Goal: Obtain resource: Download file/media

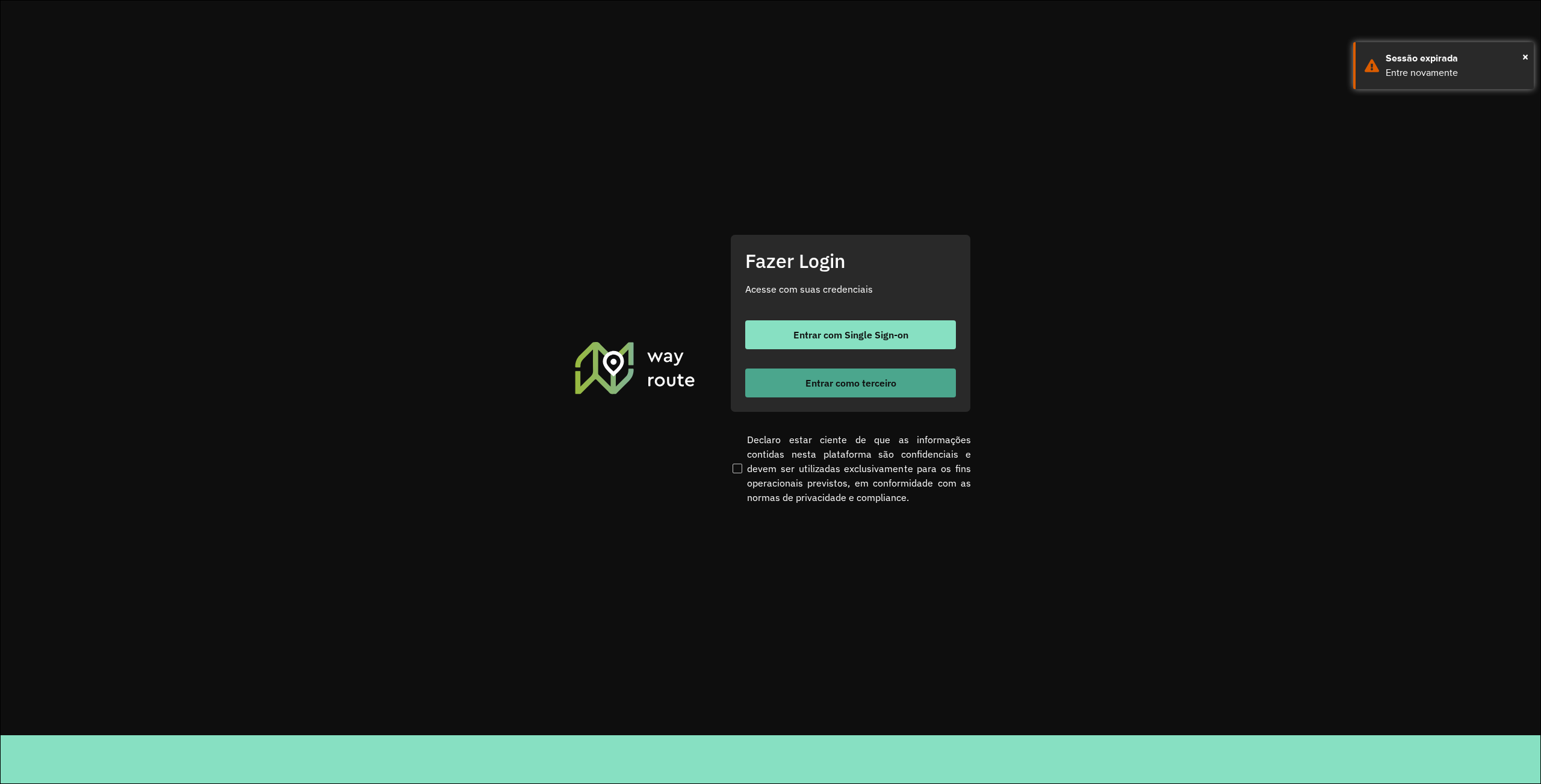
click at [926, 381] on button "Entrar como terceiro" at bounding box center [851, 383] width 211 height 29
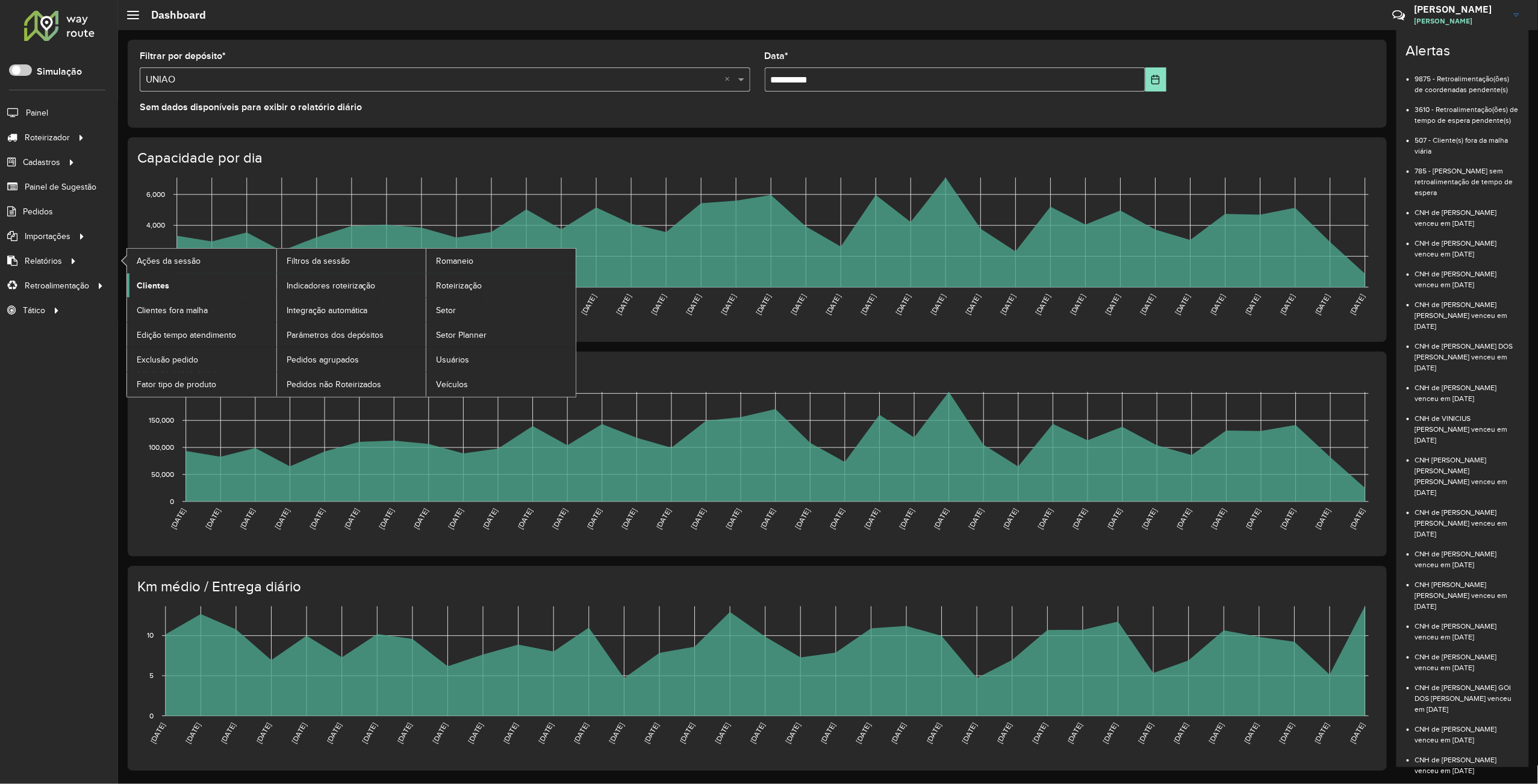
click at [172, 292] on link "Clientes" at bounding box center [201, 286] width 149 height 24
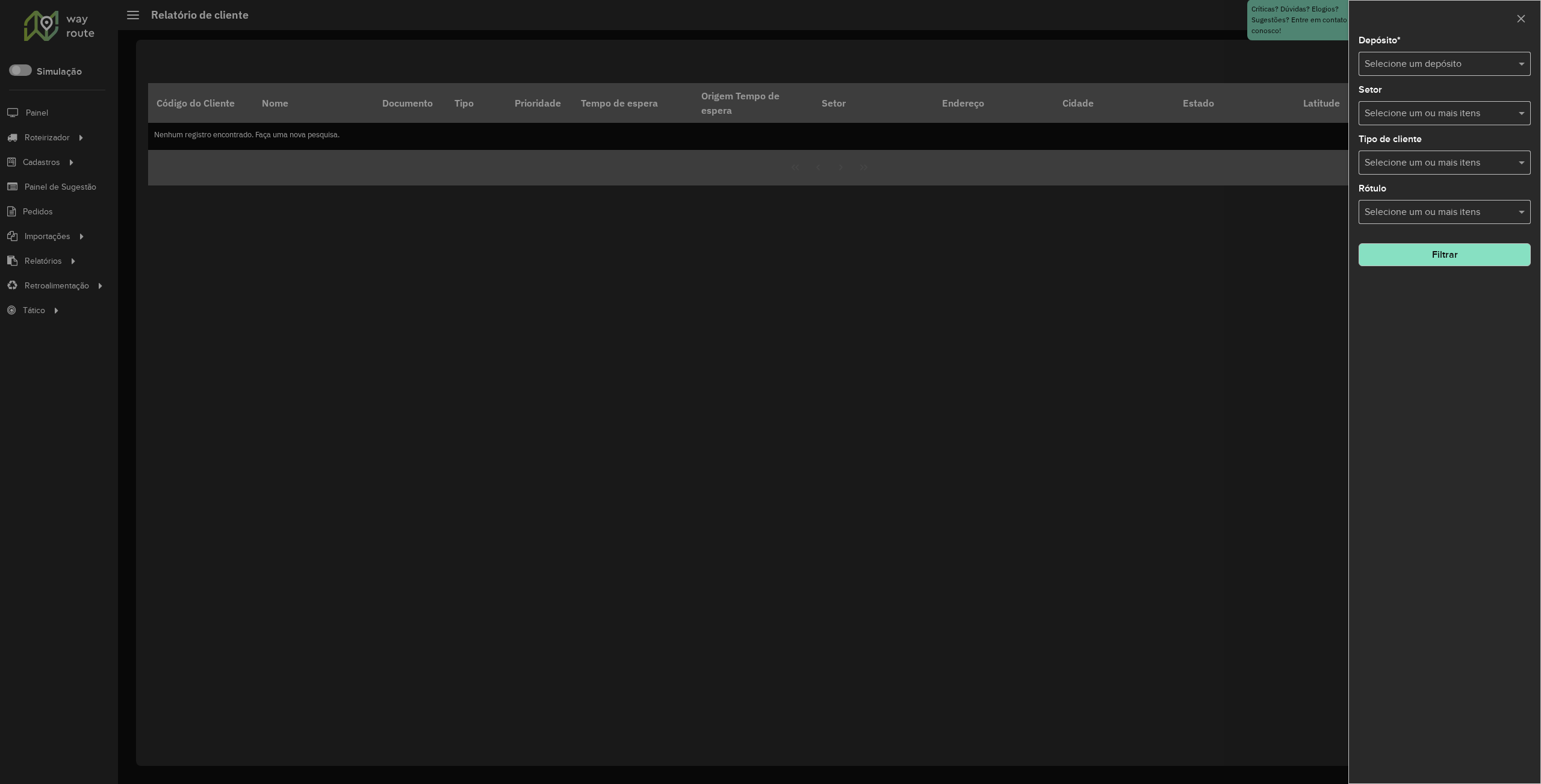
click at [1441, 66] on input "text" at bounding box center [1432, 64] width 136 height 14
click at [1378, 94] on span "UNIAO" at bounding box center [1379, 99] width 29 height 11
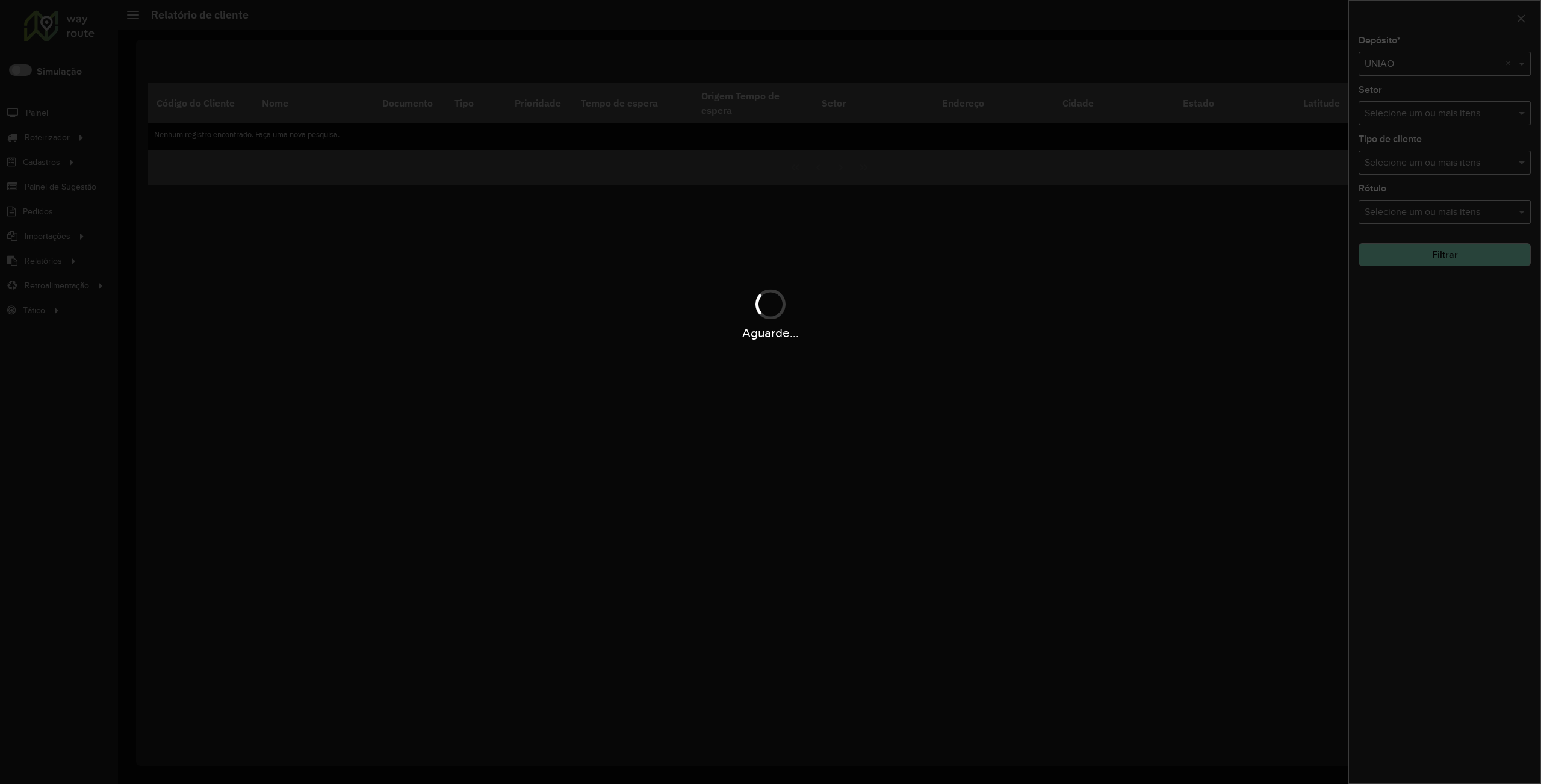
click at [1414, 259] on div "Aguarde..." at bounding box center [770, 392] width 1541 height 784
click at [1415, 259] on div "Aguarde..." at bounding box center [770, 392] width 1541 height 784
click at [1417, 258] on div "Aguarde..." at bounding box center [770, 392] width 1541 height 784
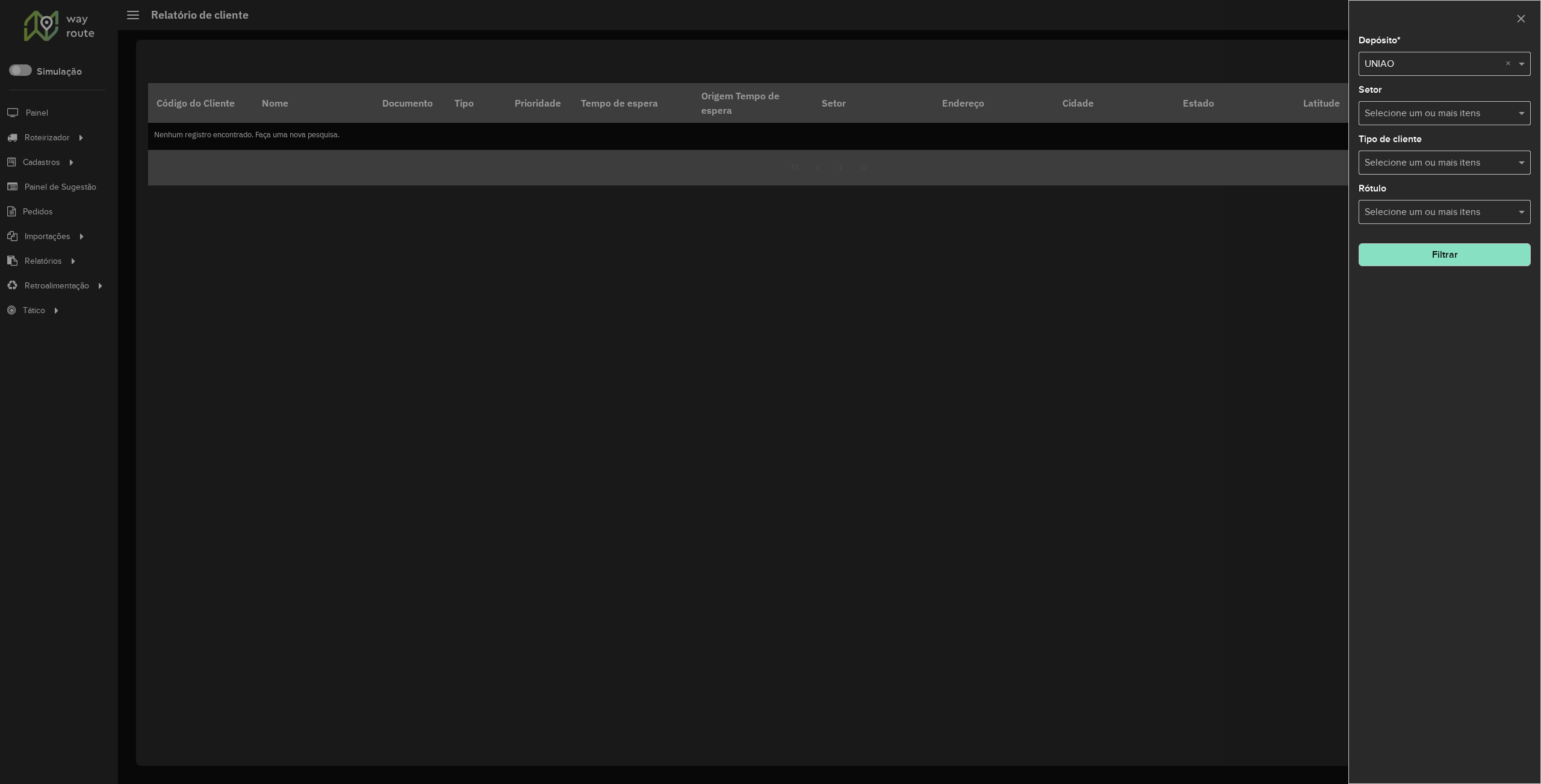
click at [1417, 258] on hb-app "Aguarde... Pop-up bloqueado! Seu navegador bloqueou automáticamente a abertura …" at bounding box center [770, 392] width 1541 height 784
click at [1417, 258] on button "Filtrar" at bounding box center [1444, 255] width 172 height 23
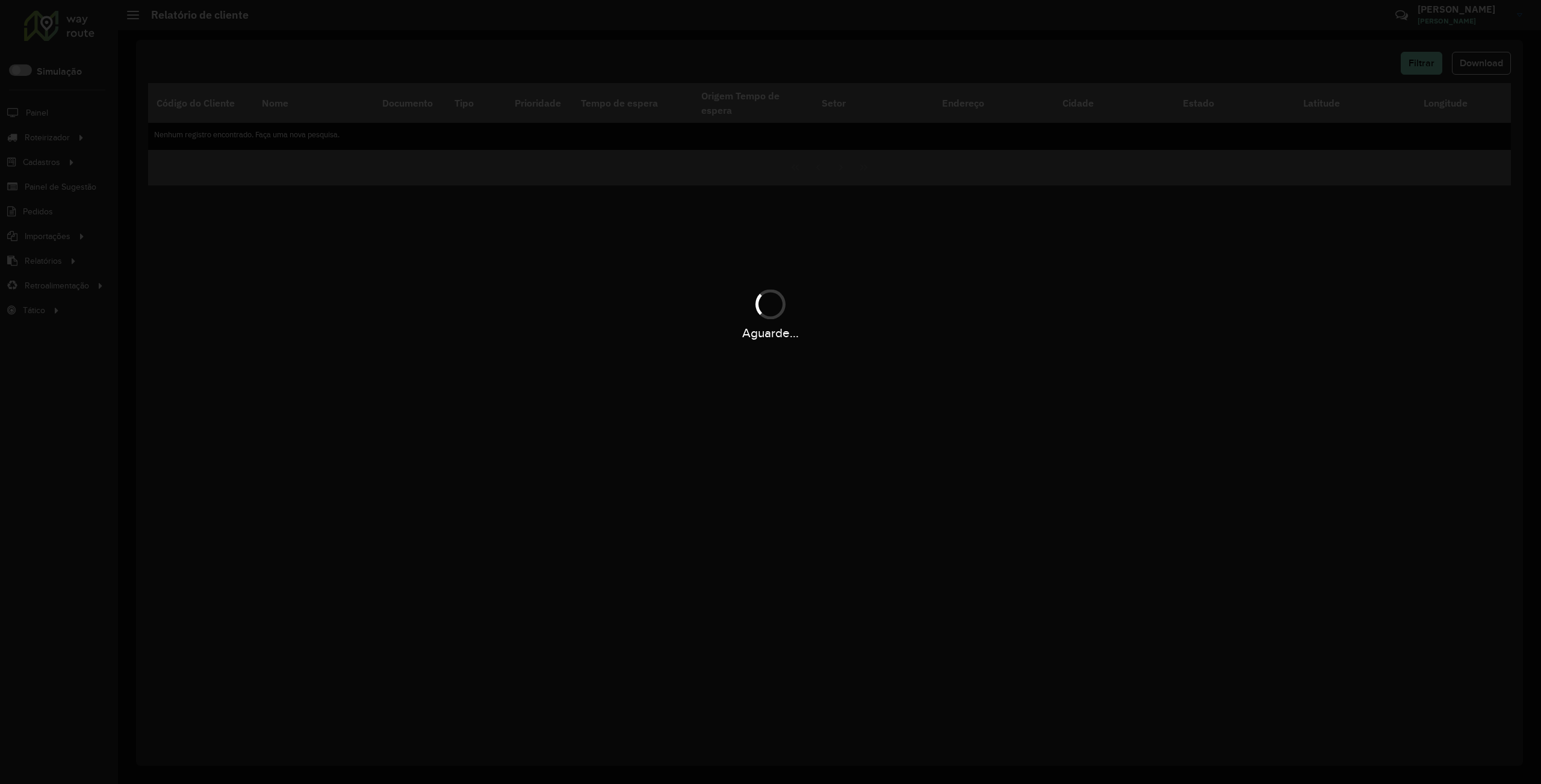
click at [1417, 258] on div "Aguarde..." at bounding box center [770, 392] width 1541 height 784
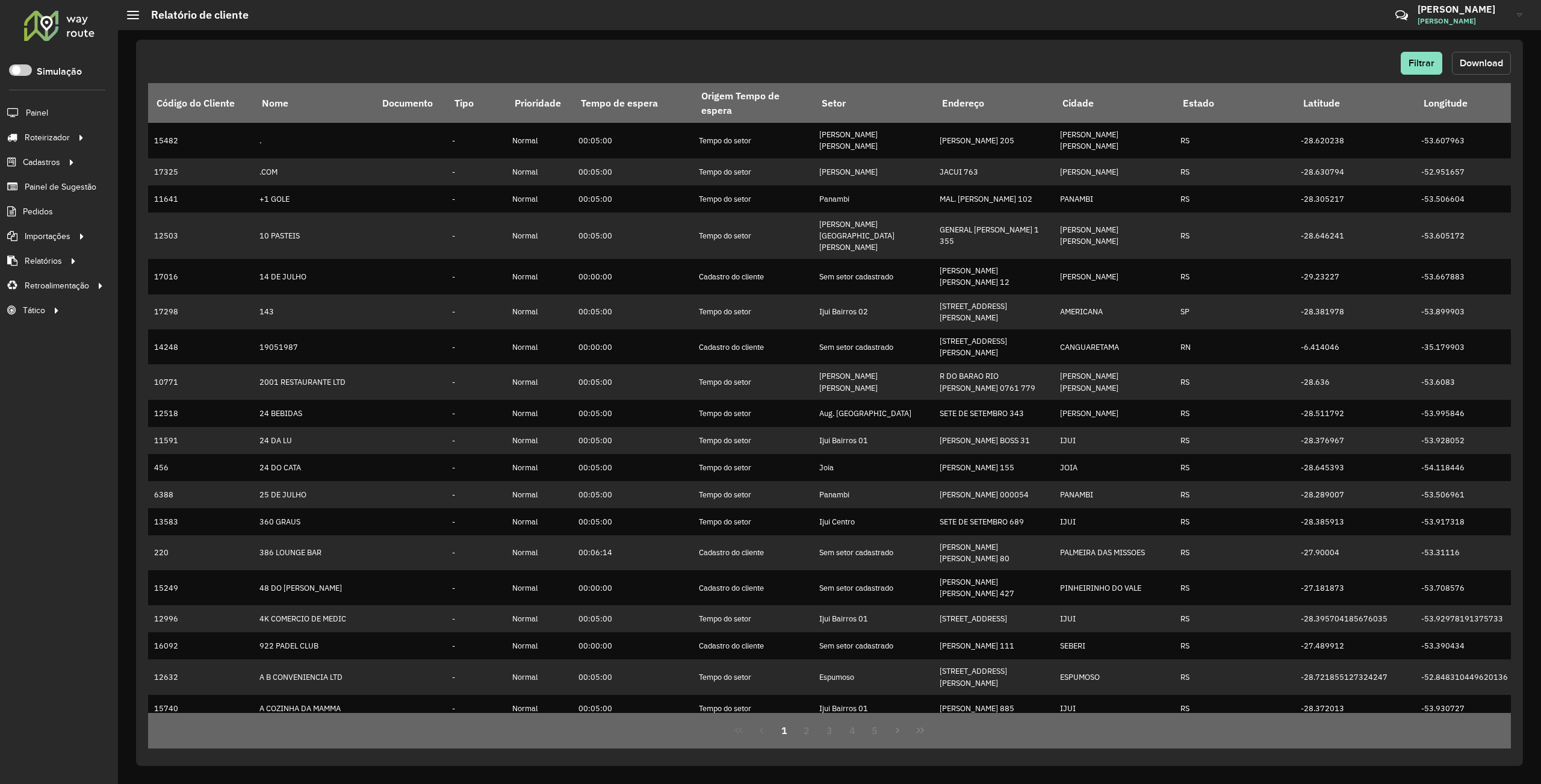
click at [1491, 58] on span "Download" at bounding box center [1481, 63] width 43 height 11
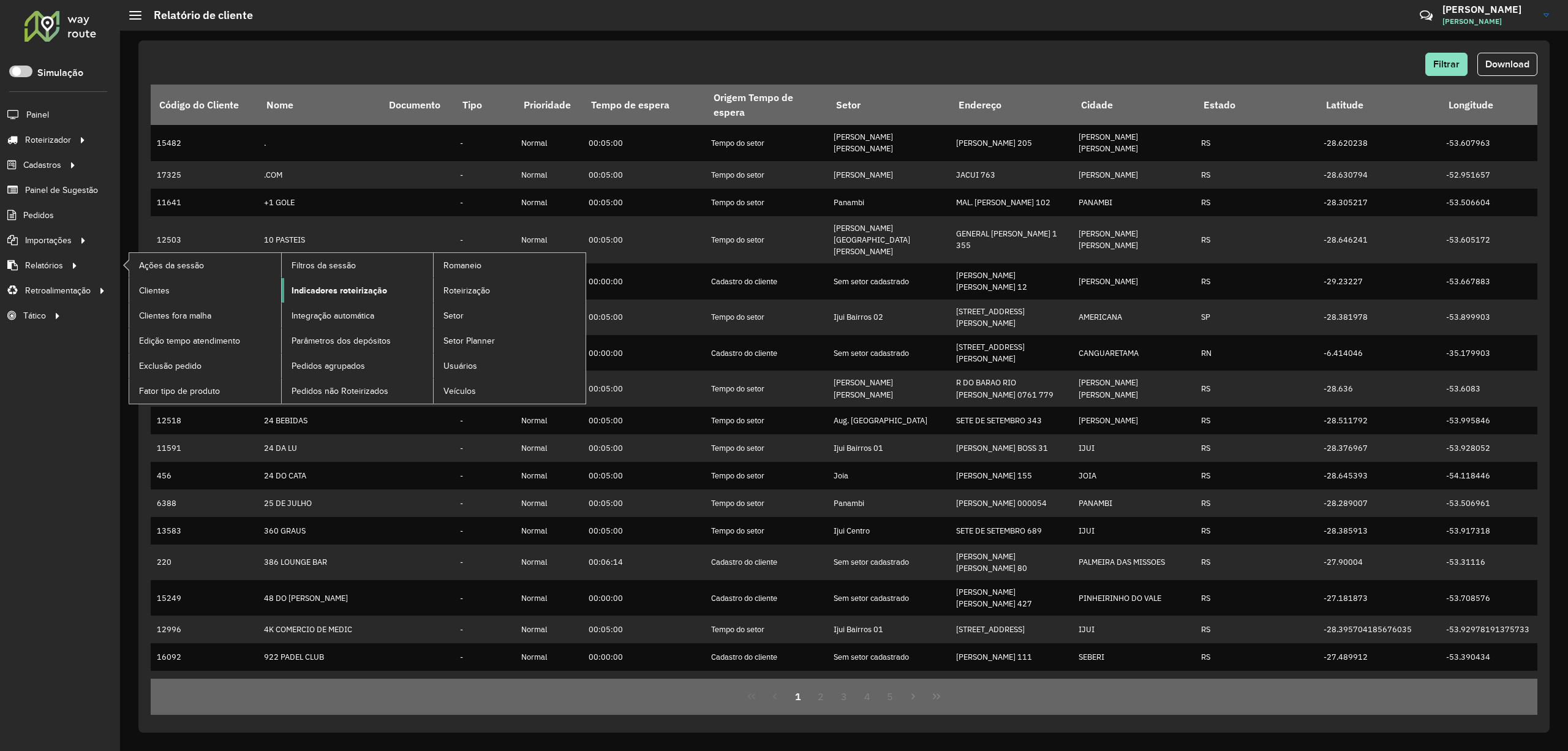
click at [328, 291] on span "Indicadores roteirização" at bounding box center [339, 291] width 96 height 13
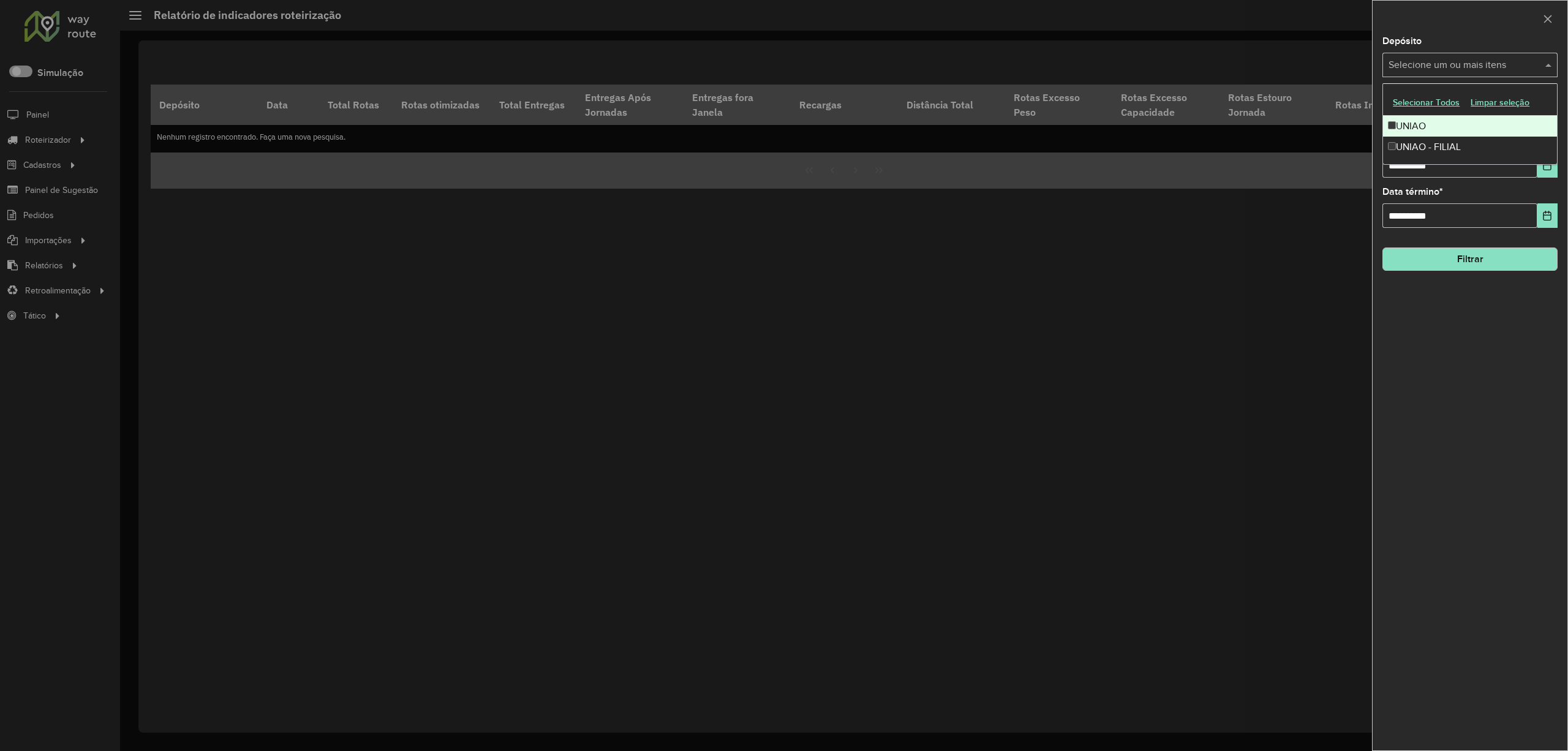
click at [1419, 62] on input "text" at bounding box center [1464, 65] width 156 height 15
click at [1407, 129] on div "UNIAO" at bounding box center [1470, 126] width 173 height 21
click at [1539, 172] on button "Choose Date" at bounding box center [1547, 166] width 20 height 25
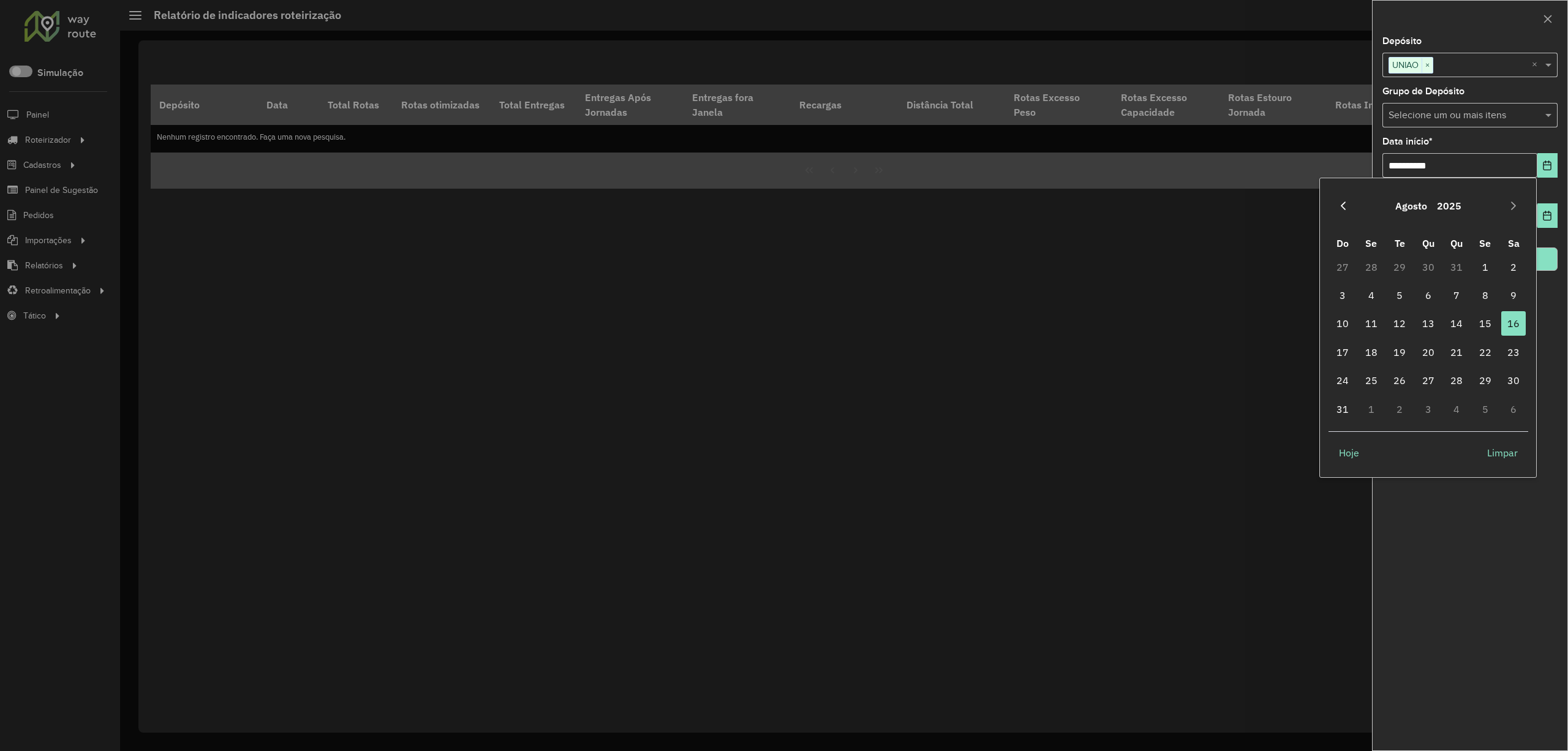
click at [1342, 204] on icon "Previous Month" at bounding box center [1343, 206] width 10 height 10
click at [1336, 203] on button "Previous Month" at bounding box center [1344, 206] width 20 height 20
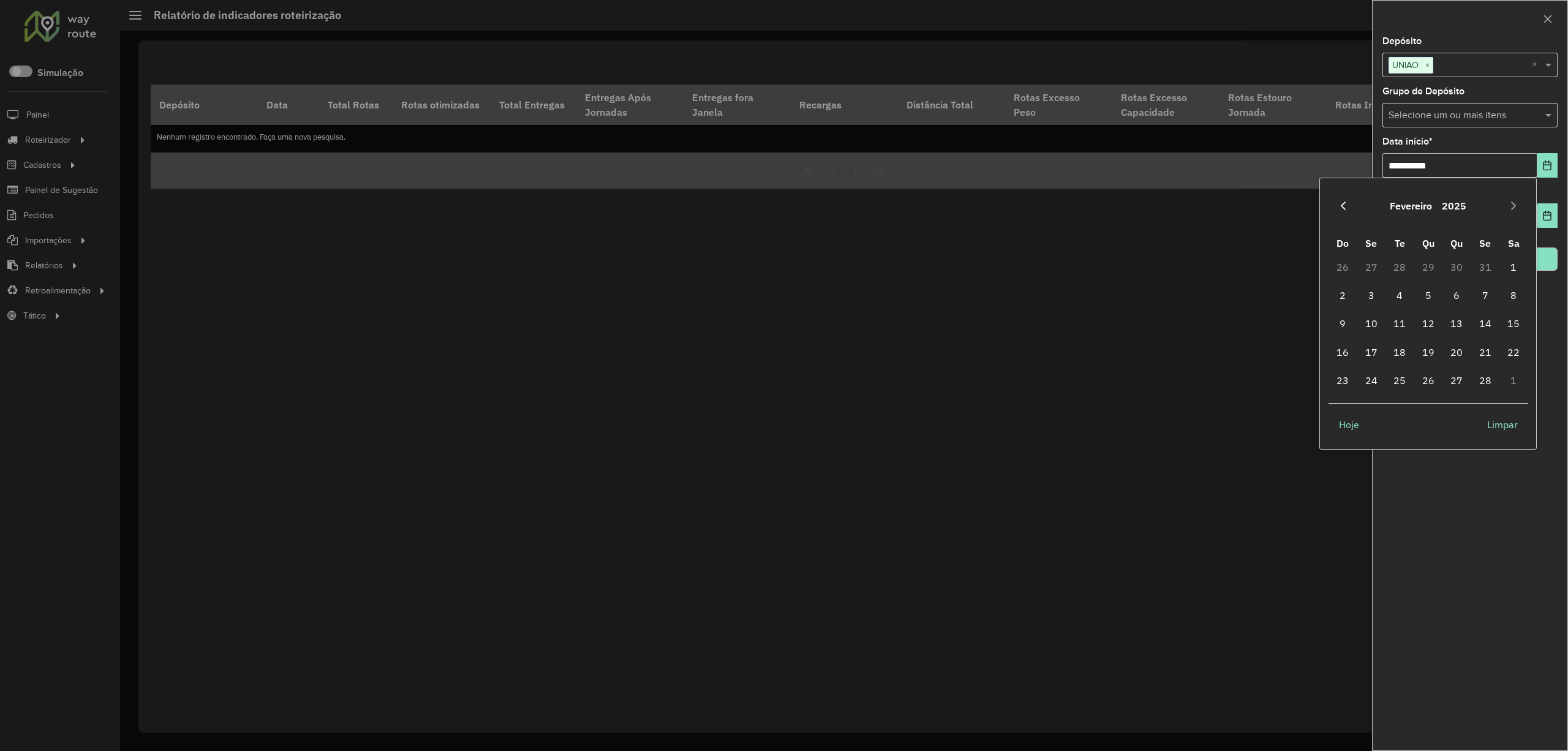
click at [1336, 203] on button "Previous Month" at bounding box center [1344, 206] width 20 height 20
click at [1430, 263] on span "1" at bounding box center [1428, 267] width 25 height 25
type input "**********"
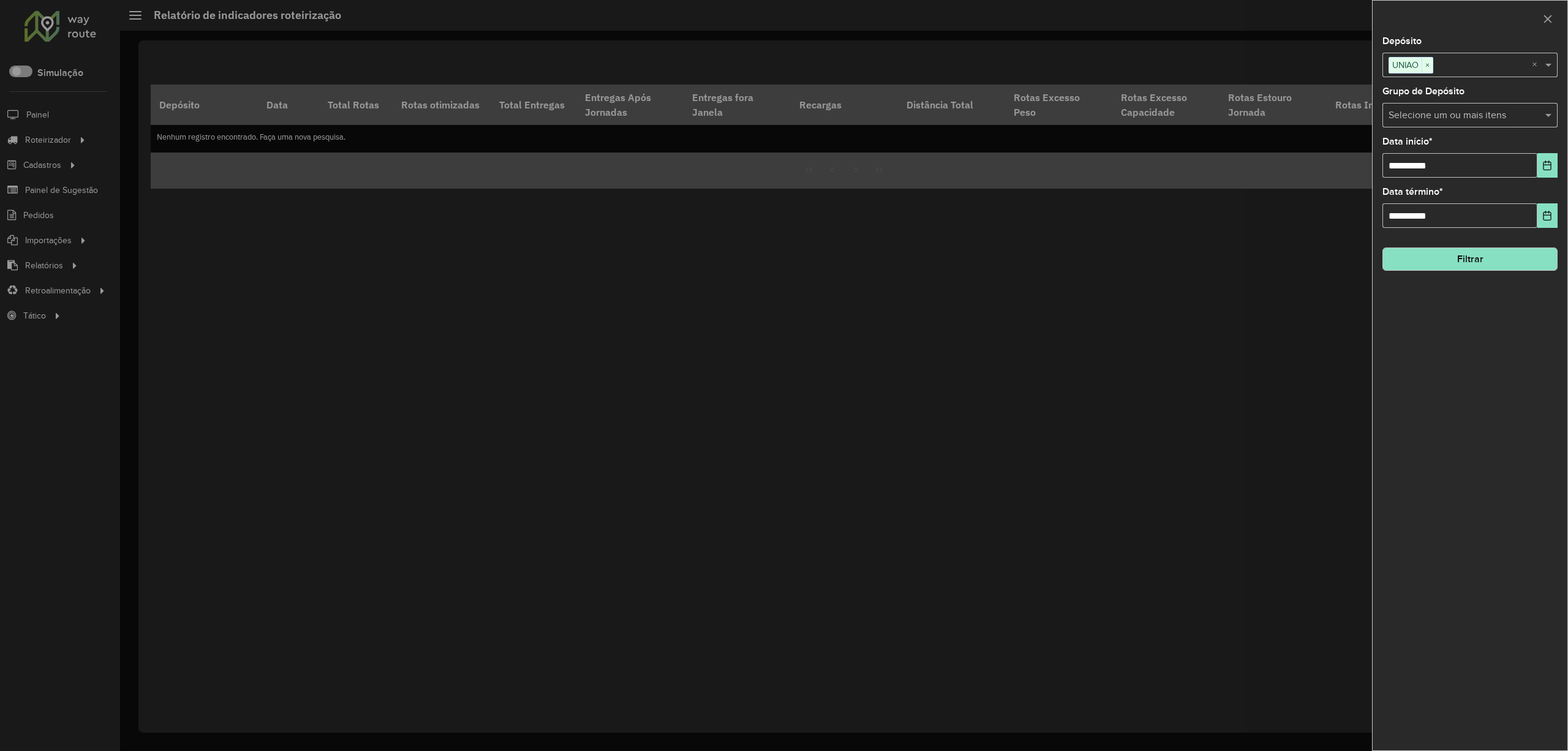
click at [1430, 263] on button "Filtrar" at bounding box center [1470, 259] width 175 height 23
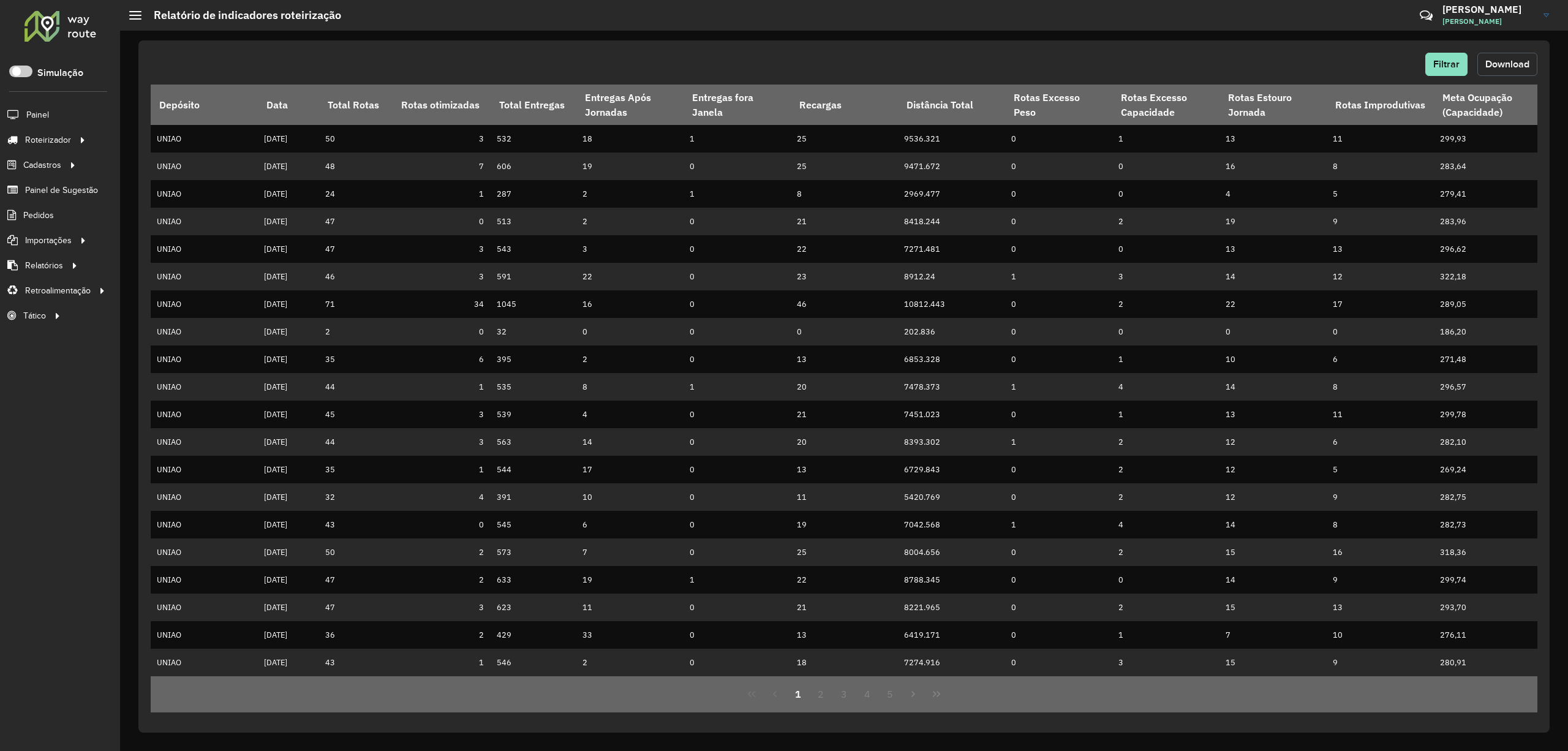
click at [1527, 54] on button "Download" at bounding box center [1507, 64] width 60 height 23
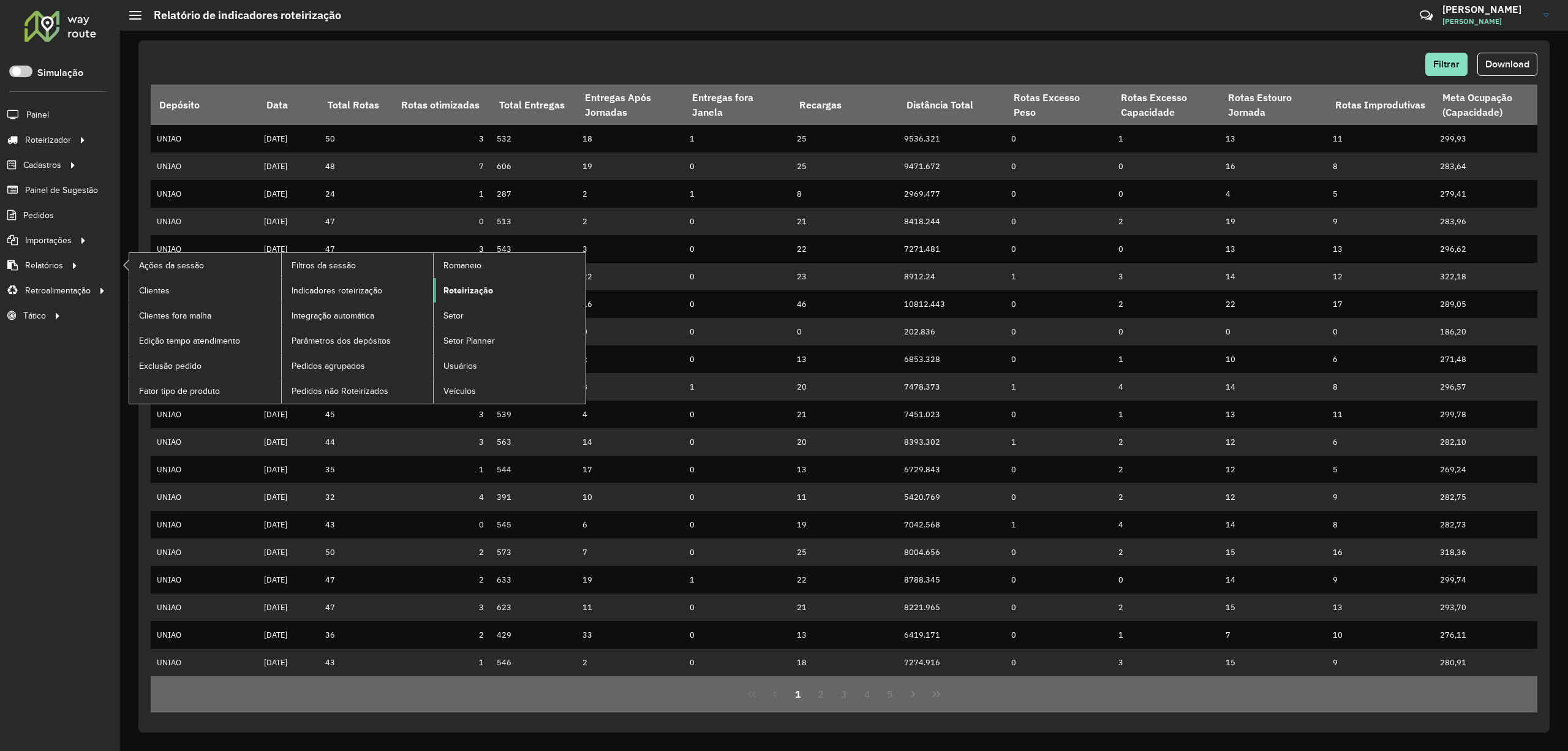
click at [466, 290] on span "Roteirização" at bounding box center [468, 291] width 50 height 13
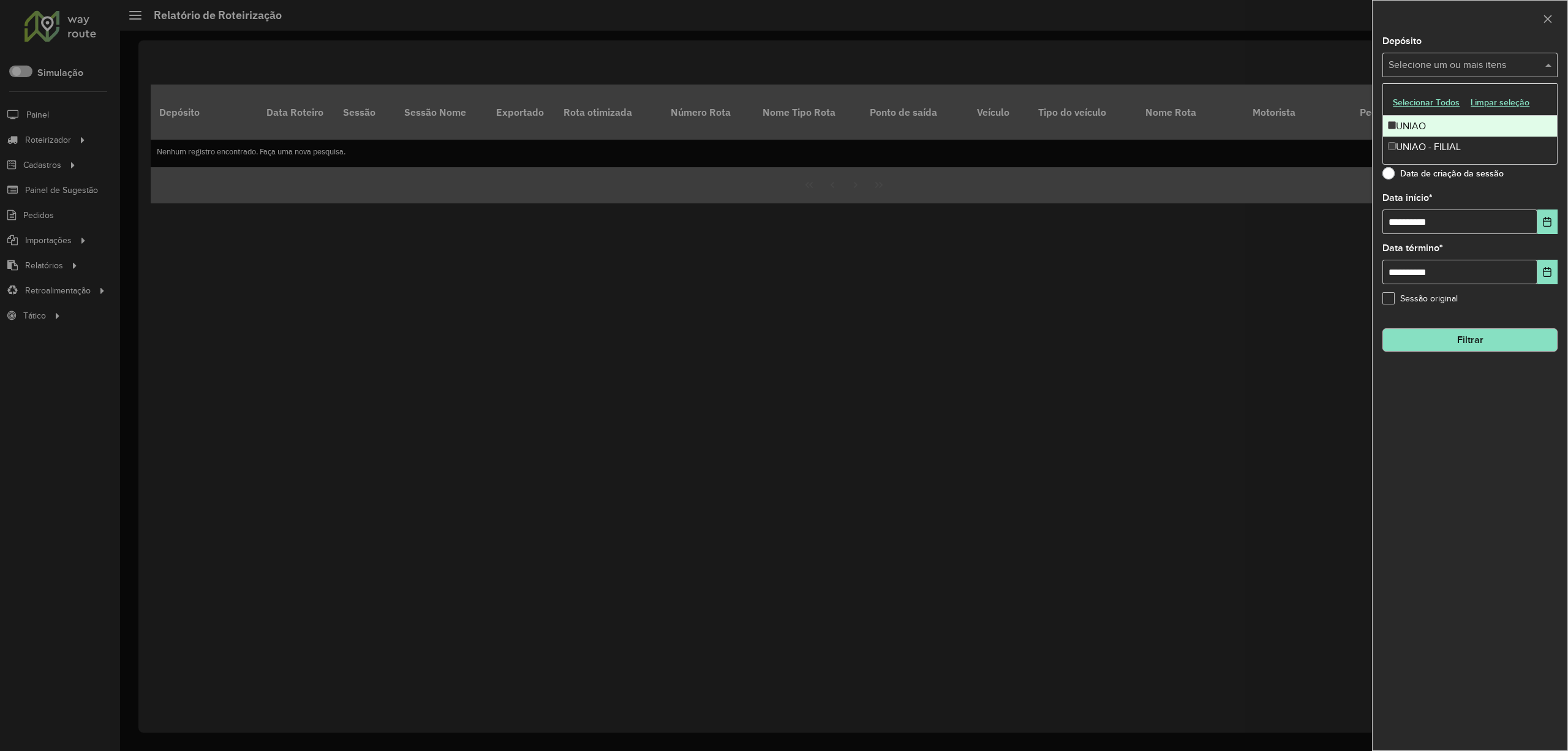
click at [1483, 74] on div "Selecione um ou mais itens" at bounding box center [1470, 65] width 175 height 25
click at [1425, 124] on div "UNIAO" at bounding box center [1470, 126] width 173 height 21
click at [1553, 224] on button "Choose Date" at bounding box center [1547, 222] width 20 height 25
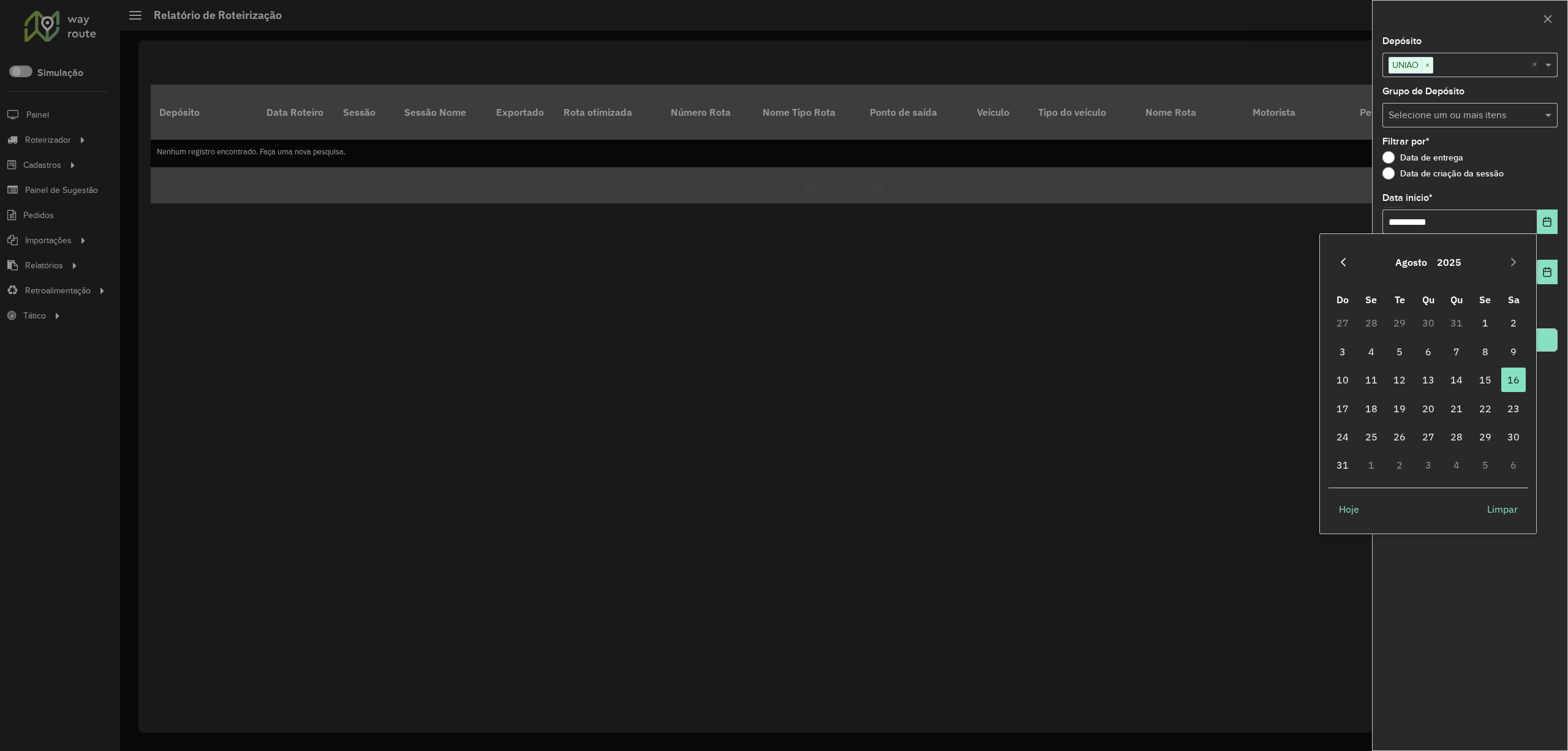
click at [1334, 266] on div "Agosto 2025" at bounding box center [1428, 262] width 199 height 39
click at [1334, 266] on button "Previous Month" at bounding box center [1344, 262] width 20 height 20
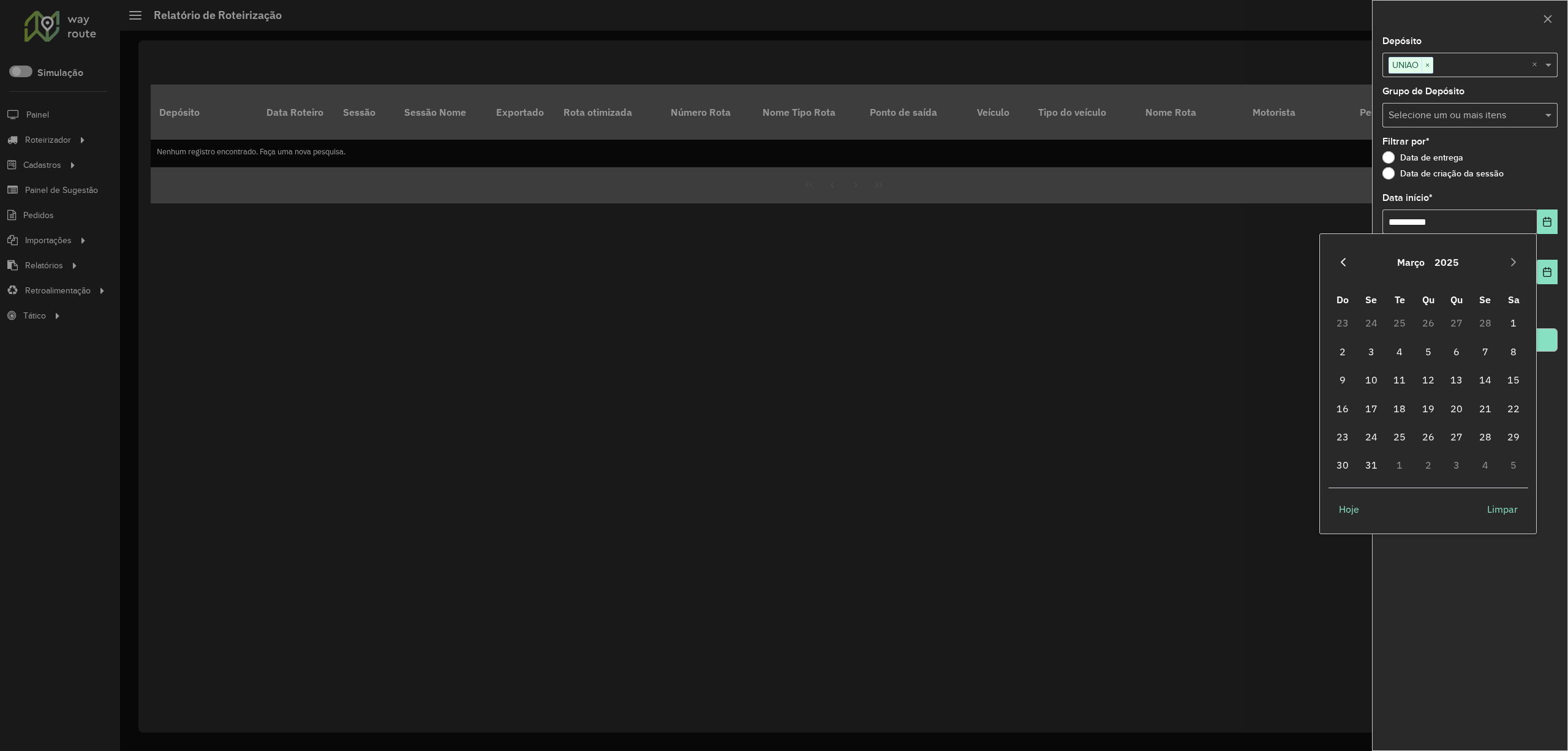
click at [1336, 266] on button "Previous Month" at bounding box center [1344, 262] width 20 height 20
click at [1339, 266] on button "Previous Month" at bounding box center [1344, 262] width 20 height 20
click at [1434, 322] on span "1" at bounding box center [1428, 323] width 25 height 25
type input "**********"
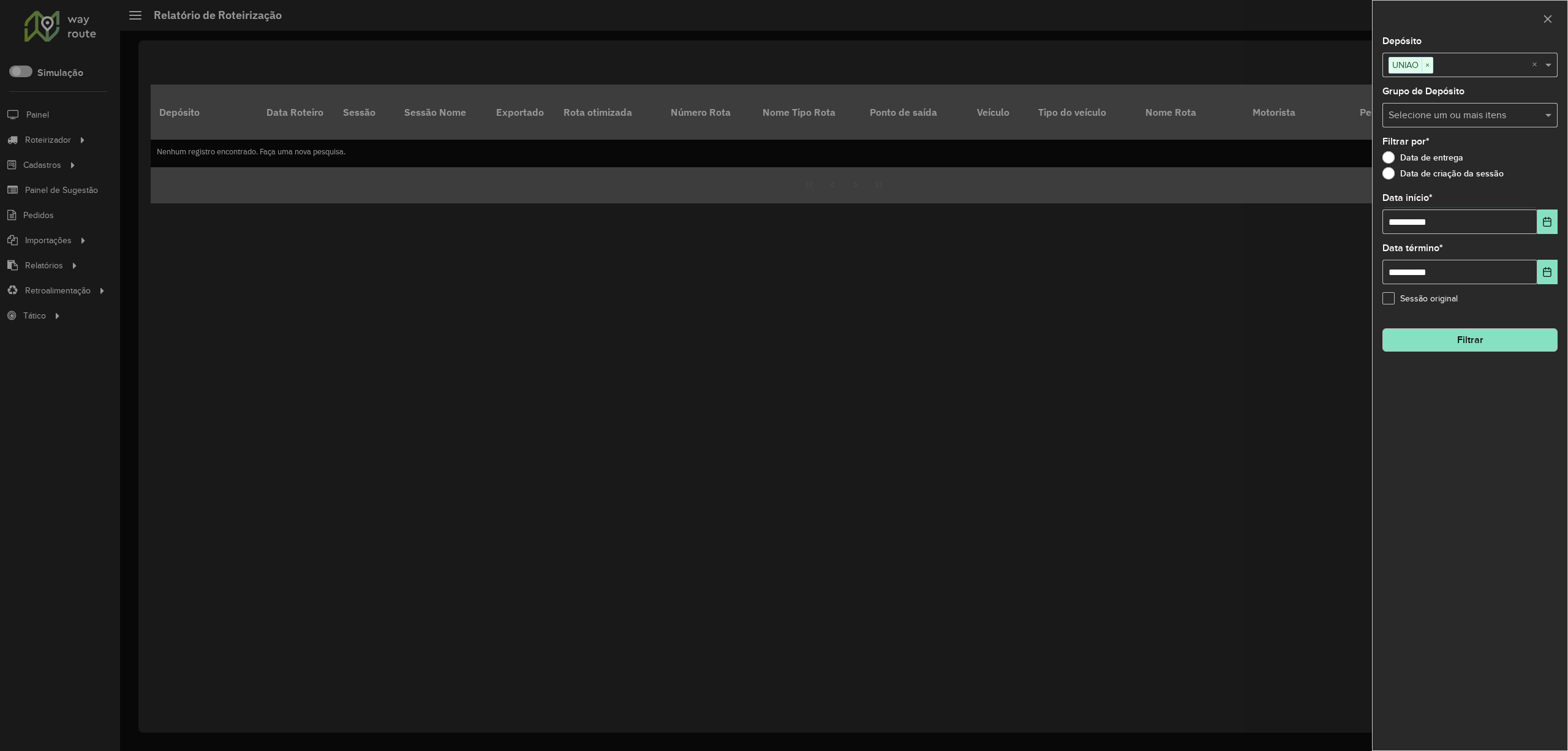
click at [1446, 338] on button "Filtrar" at bounding box center [1470, 340] width 175 height 23
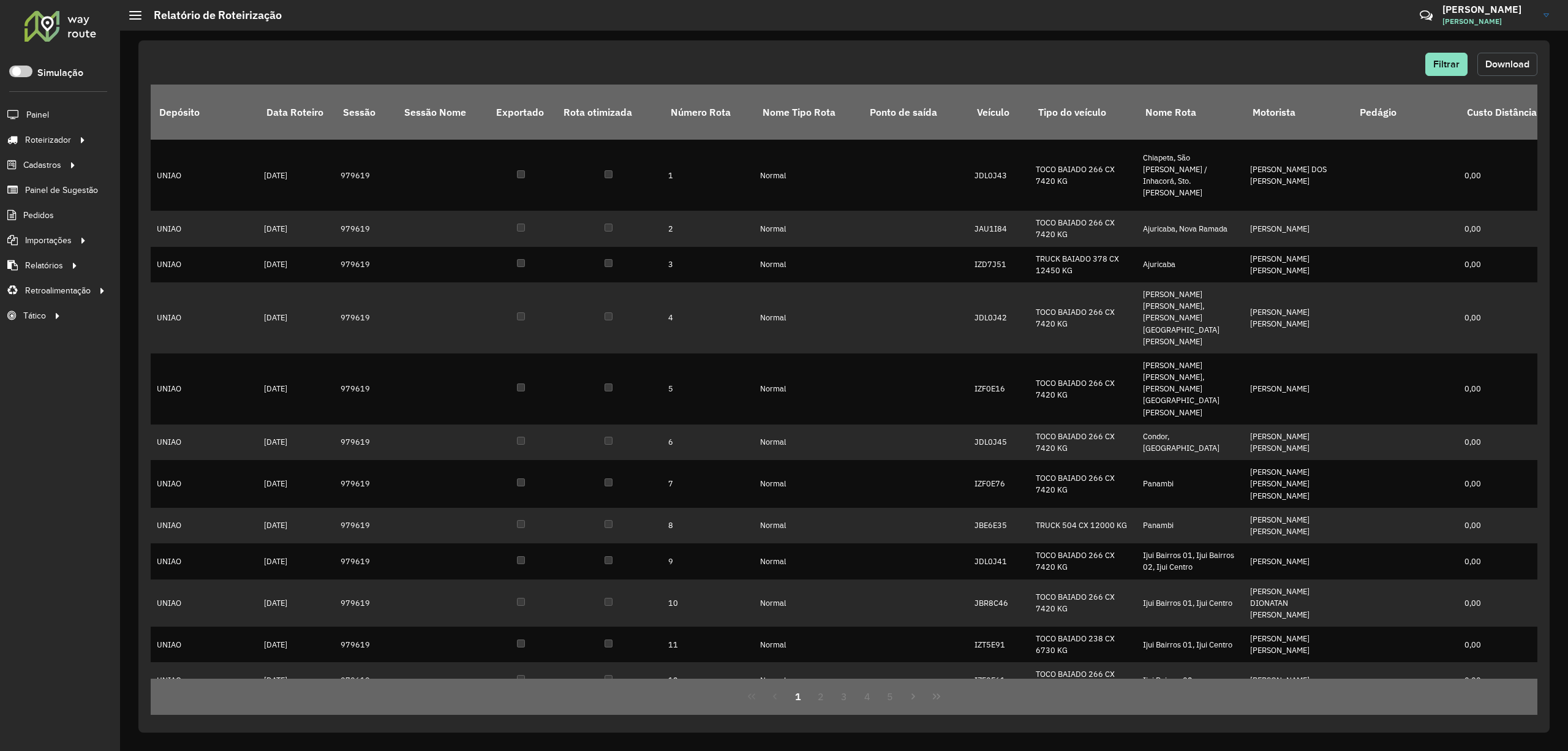
click at [1510, 54] on button "Download" at bounding box center [1507, 64] width 60 height 23
click at [1505, 51] on div "Filtrar Download Depósito Data Roteiro Sessão Sessão Nome Exportado Rota otimiz…" at bounding box center [844, 387] width 1412 height 692
click at [1503, 58] on button "Download" at bounding box center [1507, 64] width 60 height 23
click at [42, 212] on span "Pedidos" at bounding box center [39, 215] width 32 height 13
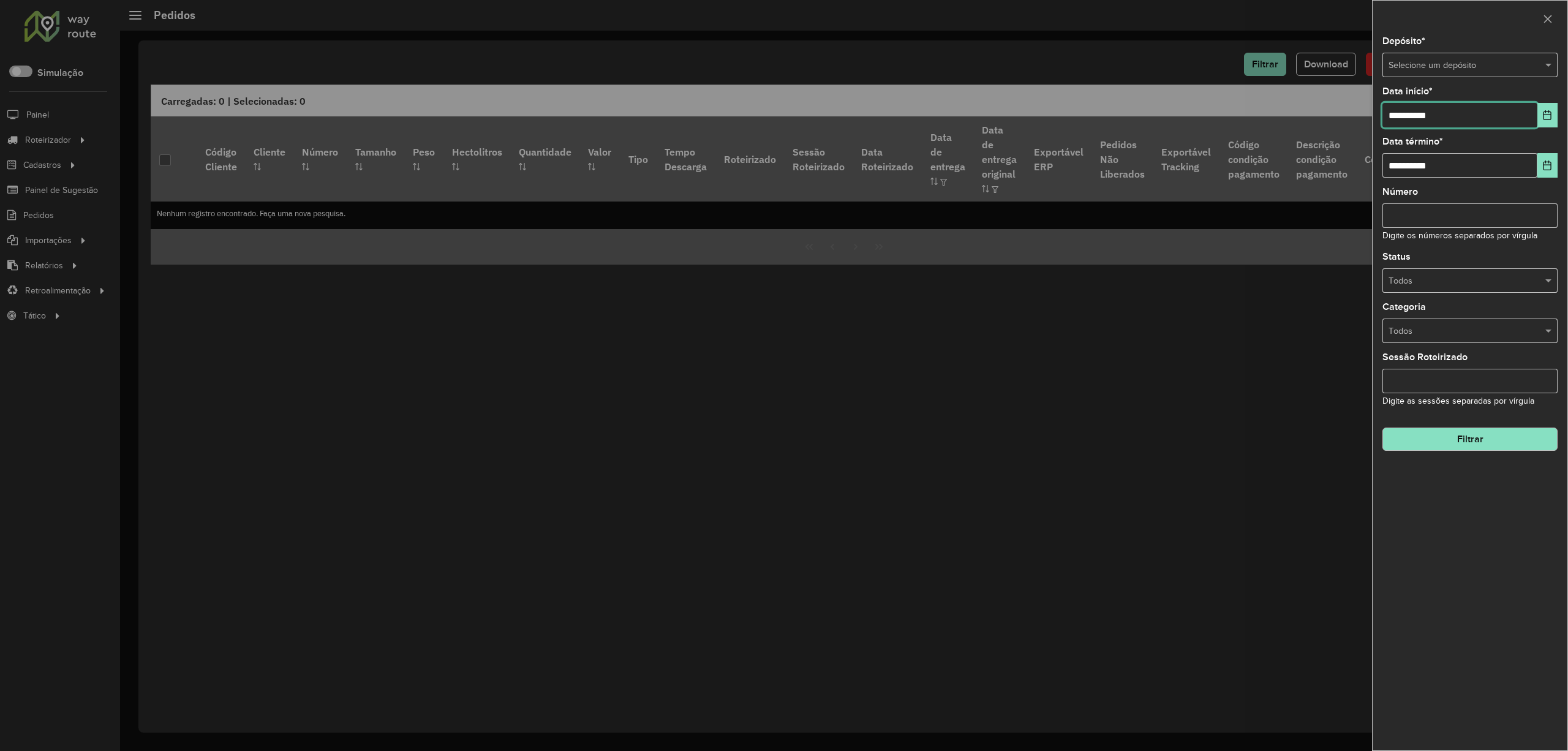
click at [1537, 118] on input "**********" at bounding box center [1460, 115] width 155 height 25
click at [1504, 61] on input "text" at bounding box center [1458, 66] width 138 height 14
click at [1403, 99] on span "UNIAO" at bounding box center [1402, 99] width 26 height 10
click at [1532, 114] on input "**********" at bounding box center [1460, 115] width 155 height 25
drag, startPoint x: 1541, startPoint y: 110, endPoint x: 1537, endPoint y: 117, distance: 8.1
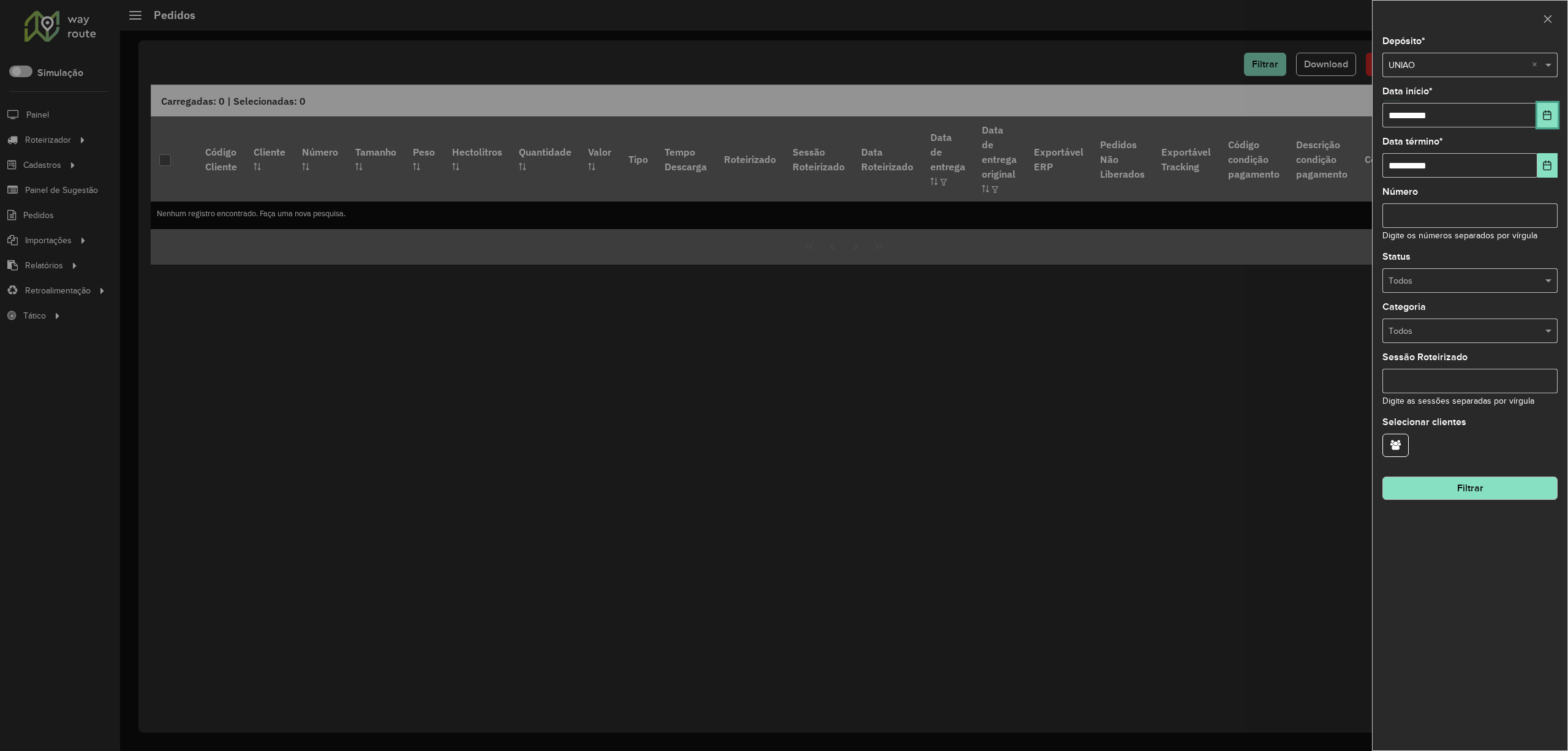
click at [1541, 110] on button "Choose Date" at bounding box center [1547, 115] width 20 height 25
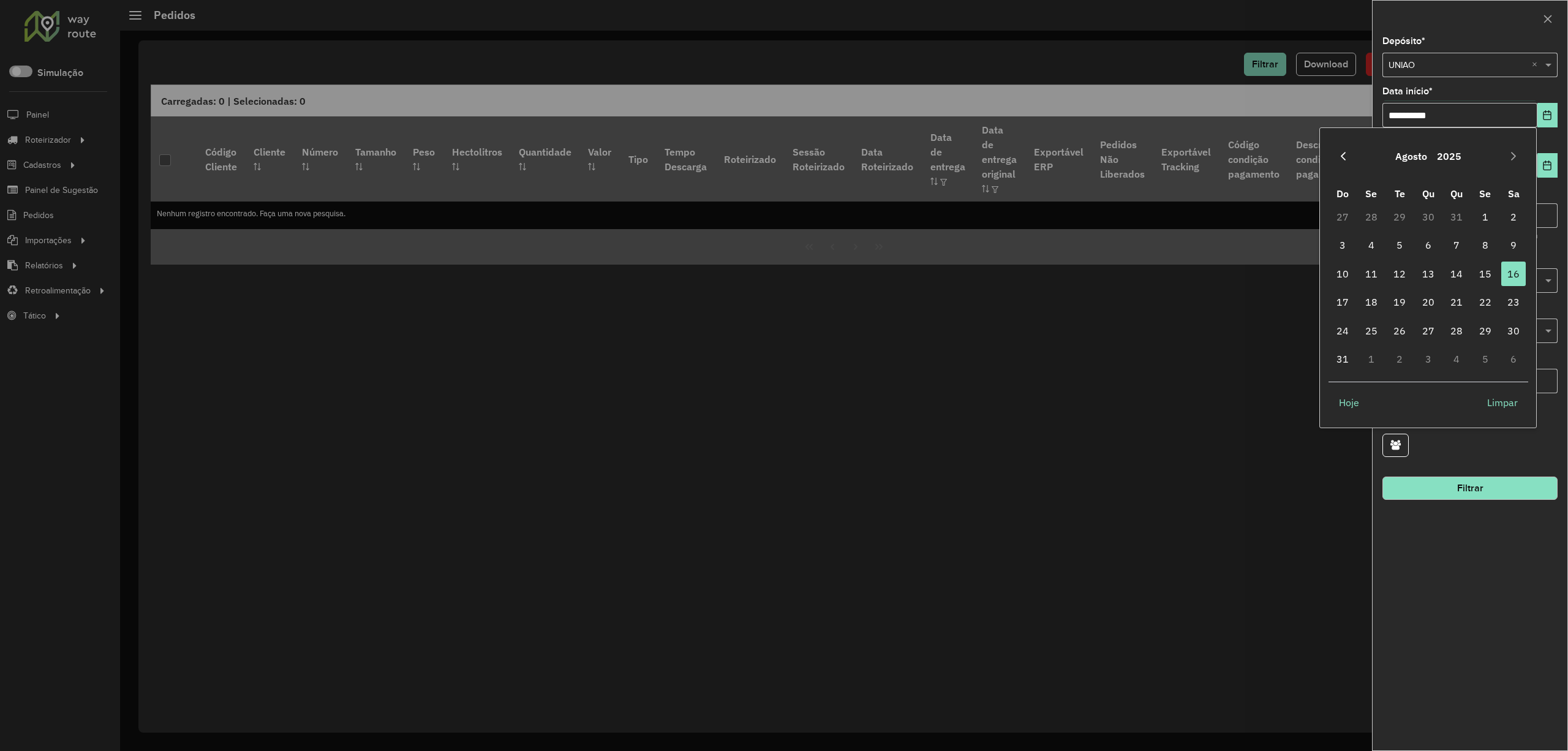
click at [1346, 154] on icon "Previous Month" at bounding box center [1343, 156] width 10 height 10
click at [1346, 154] on icon "Previous Month" at bounding box center [1343, 156] width 10 height 10
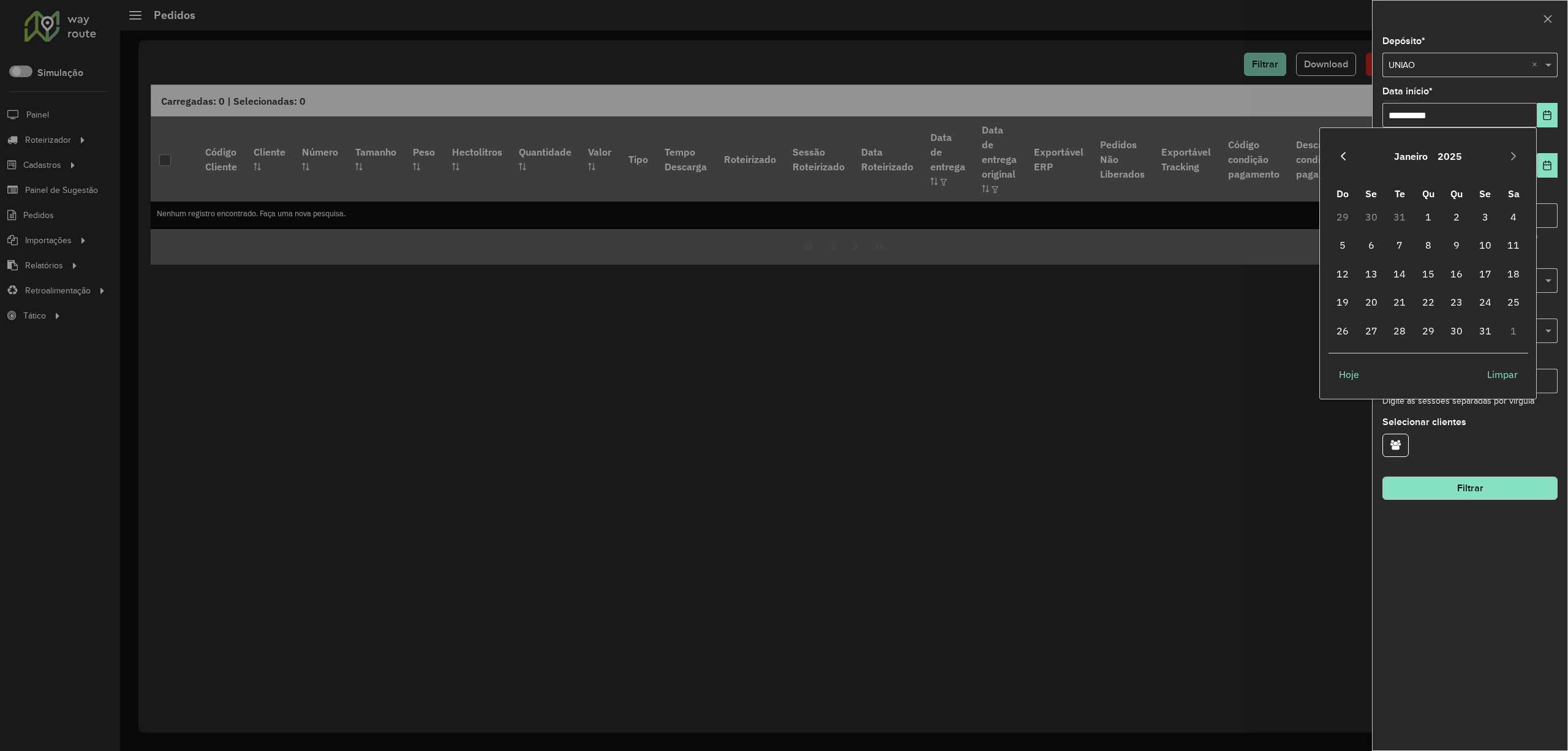
click at [1346, 154] on icon "Previous Month" at bounding box center [1343, 156] width 10 height 10
click at [1517, 160] on icon "Next Month" at bounding box center [1514, 156] width 10 height 10
click at [1431, 209] on span "1" at bounding box center [1428, 217] width 25 height 25
type input "**********"
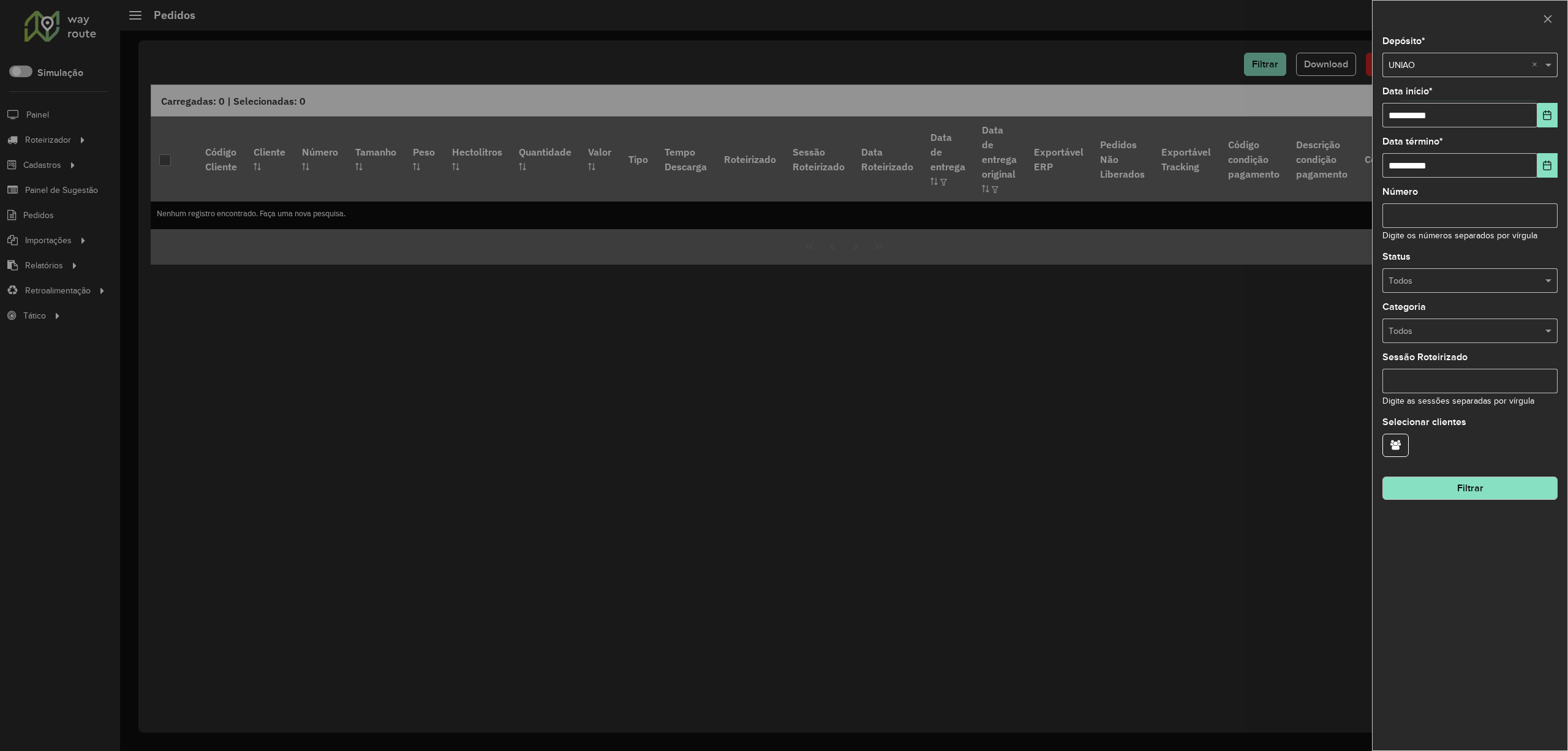
click at [1444, 490] on button "Filtrar" at bounding box center [1470, 488] width 175 height 23
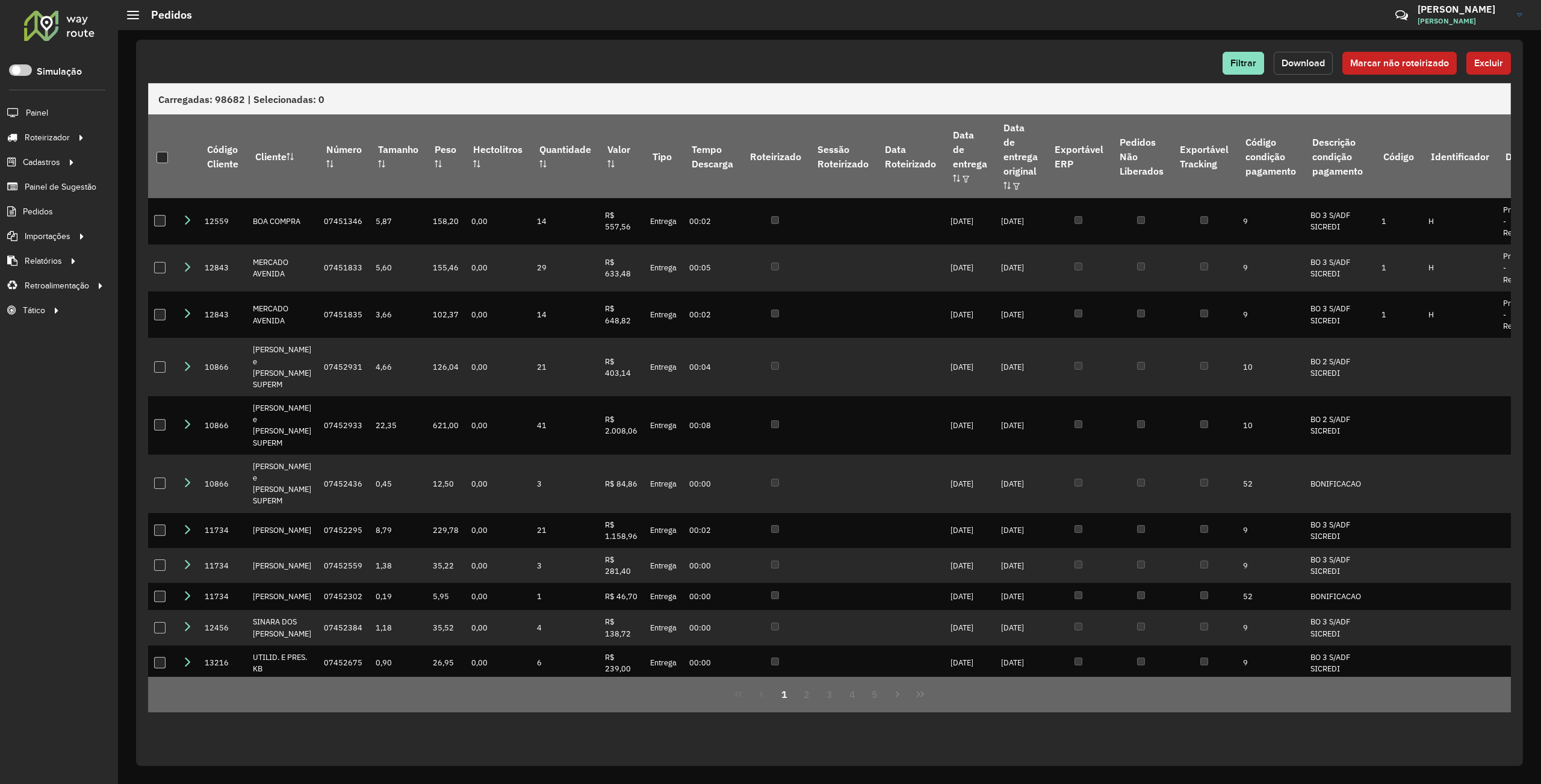
click at [1313, 70] on button "Download" at bounding box center [1304, 63] width 59 height 23
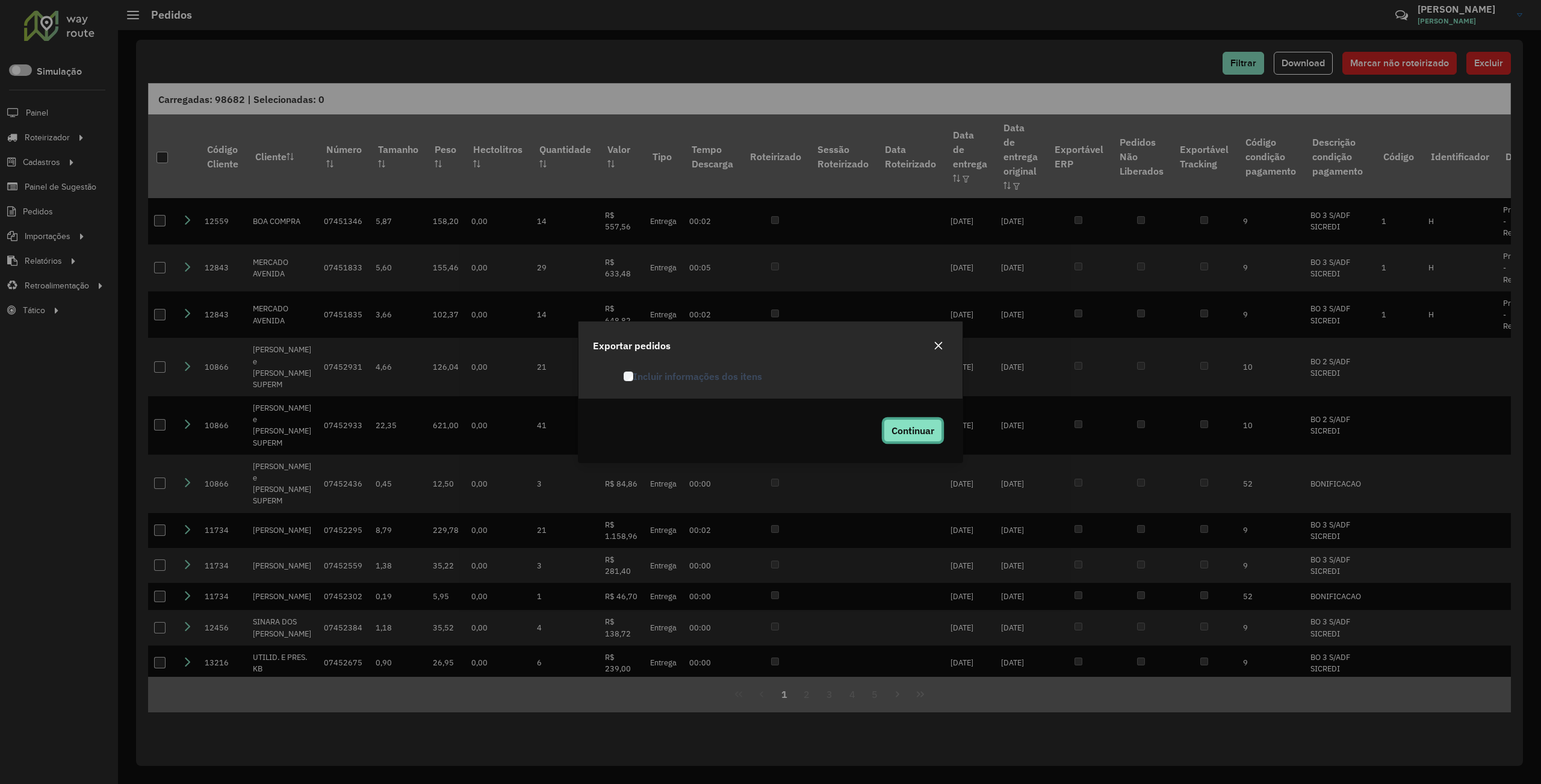
click at [904, 432] on span "Continuar" at bounding box center [913, 430] width 43 height 12
